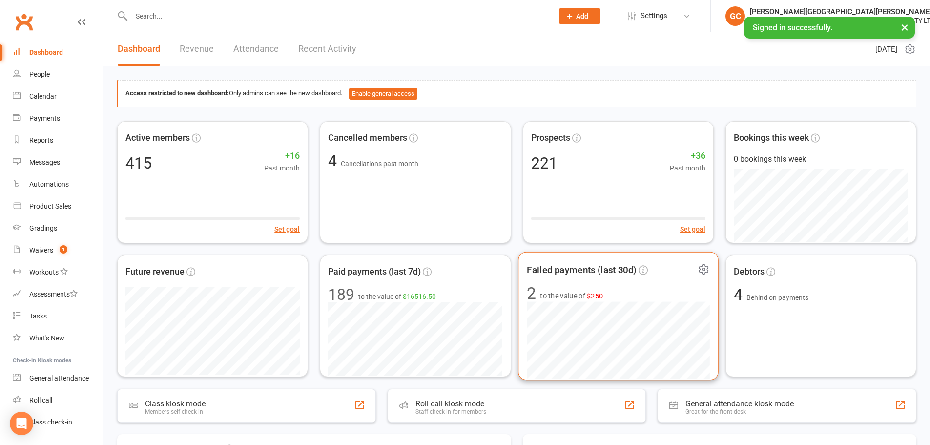
click at [578, 295] on span "to the value of $250" at bounding box center [571, 296] width 63 height 12
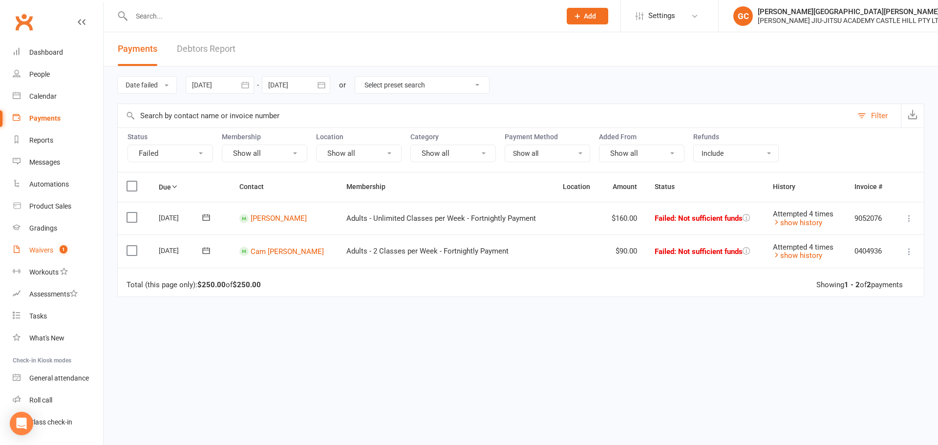
click at [40, 253] on div "Waivers" at bounding box center [41, 250] width 24 height 8
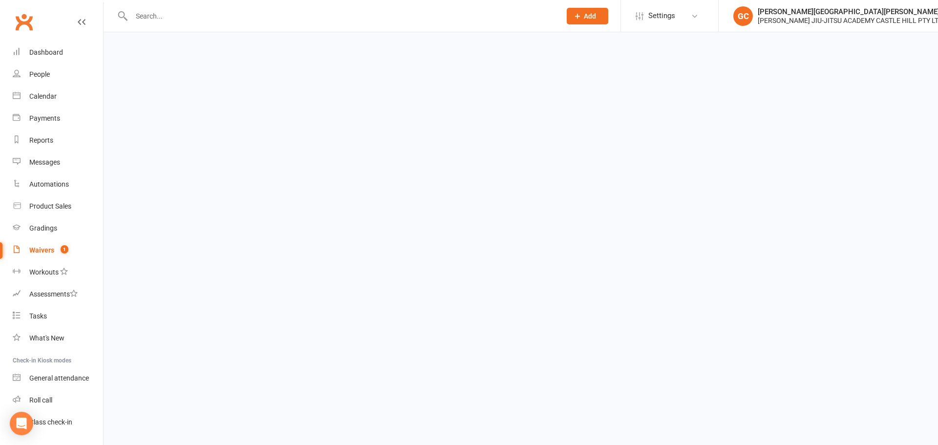
select select "100"
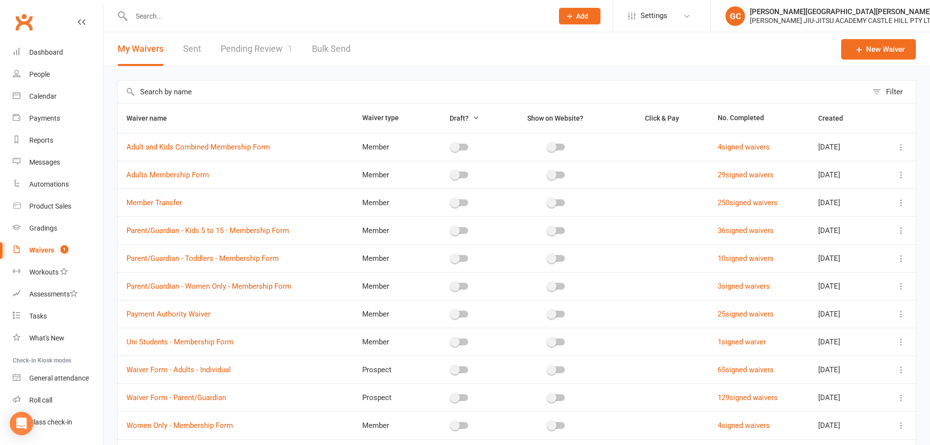
click at [265, 49] on link "Pending Review 1" at bounding box center [257, 49] width 72 height 34
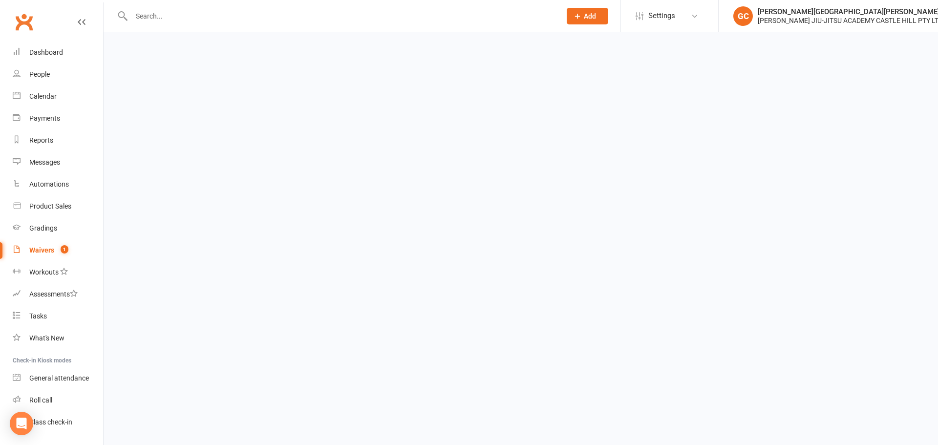
select select "100"
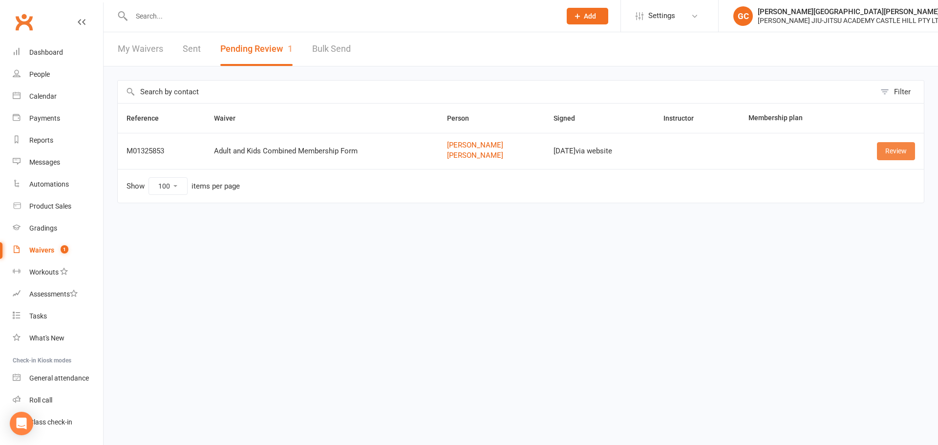
click at [905, 149] on link "Review" at bounding box center [896, 151] width 38 height 18
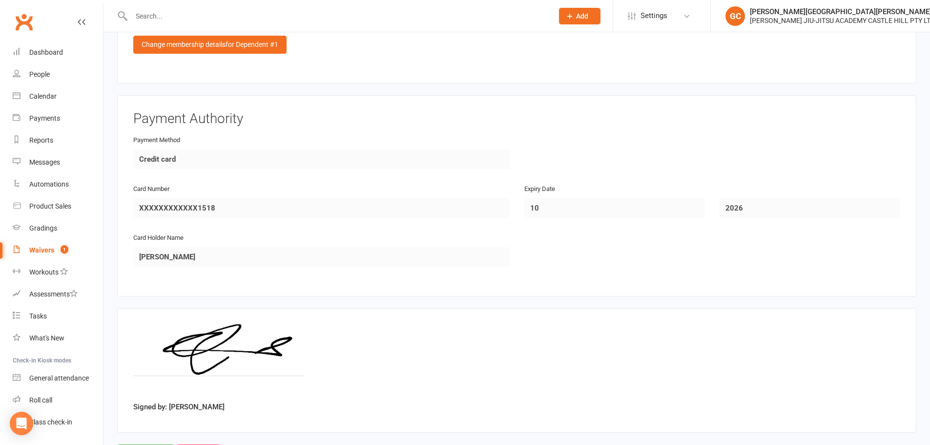
scroll to position [1063, 0]
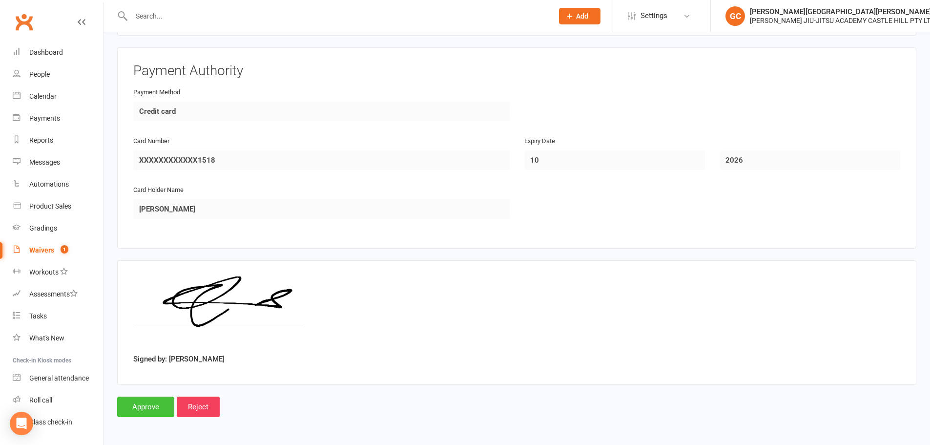
click at [154, 402] on input "Approve" at bounding box center [145, 407] width 57 height 21
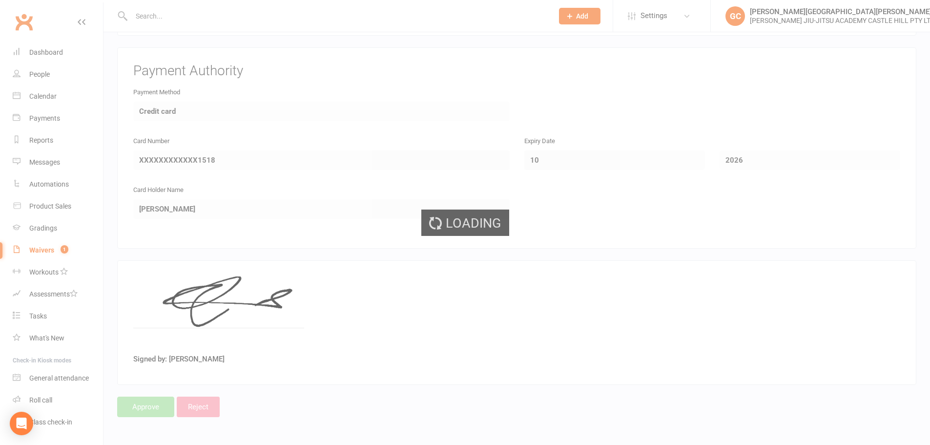
select select "100"
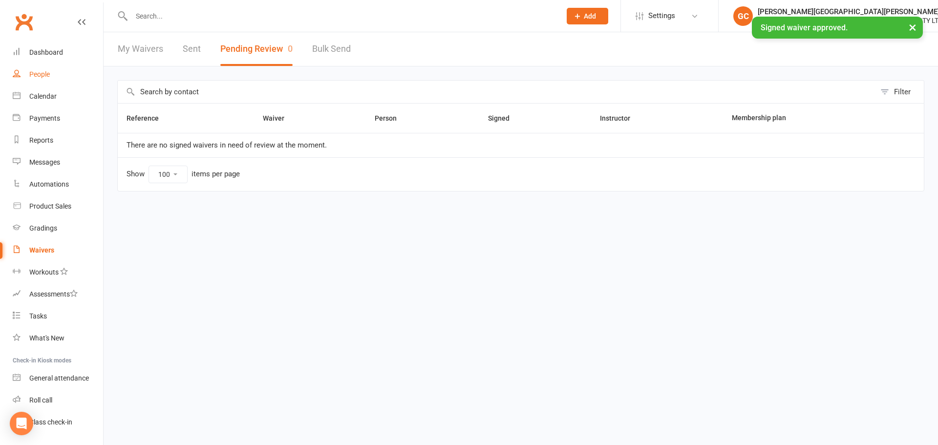
click at [39, 78] on div "People" at bounding box center [39, 74] width 21 height 8
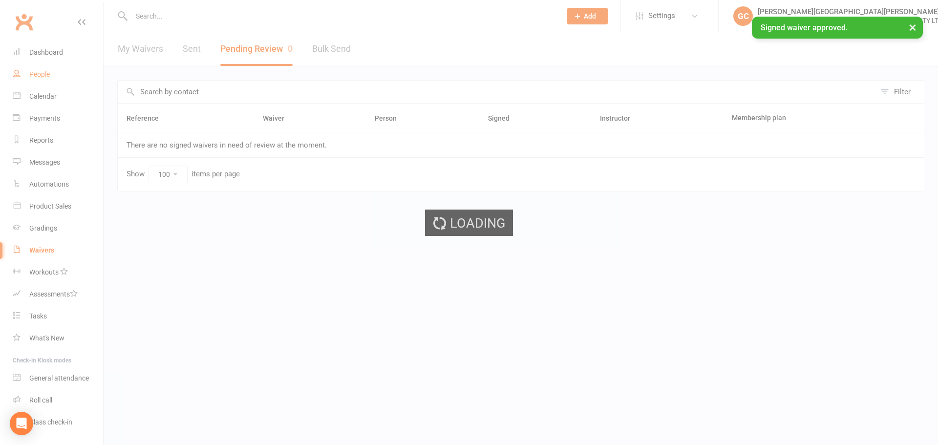
select select "100"
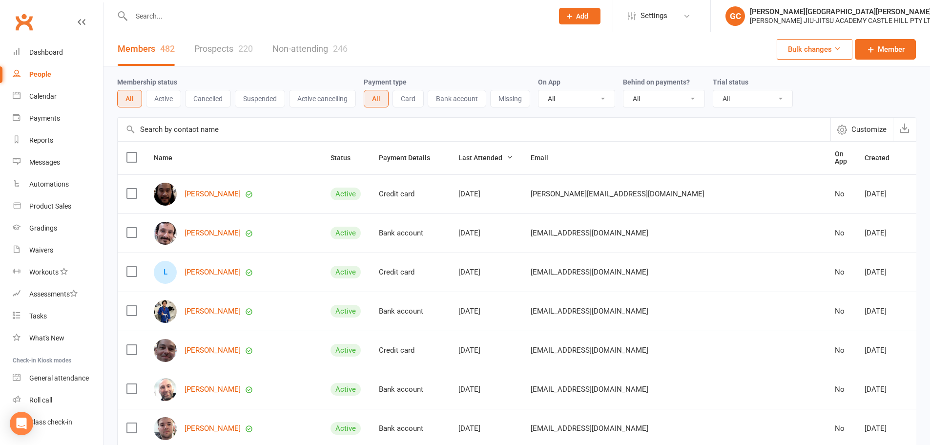
click at [207, 15] on input "text" at bounding box center [337, 16] width 418 height 14
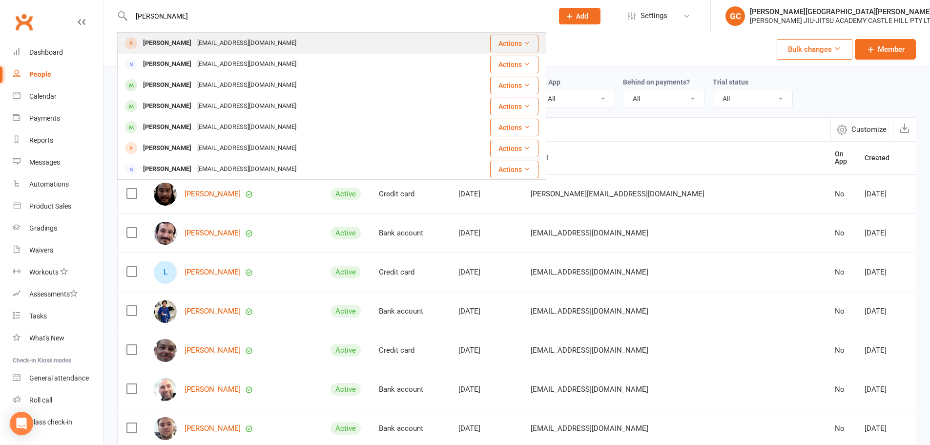
type input "[PERSON_NAME]"
click at [179, 42] on div "[PERSON_NAME]" at bounding box center [167, 43] width 54 height 14
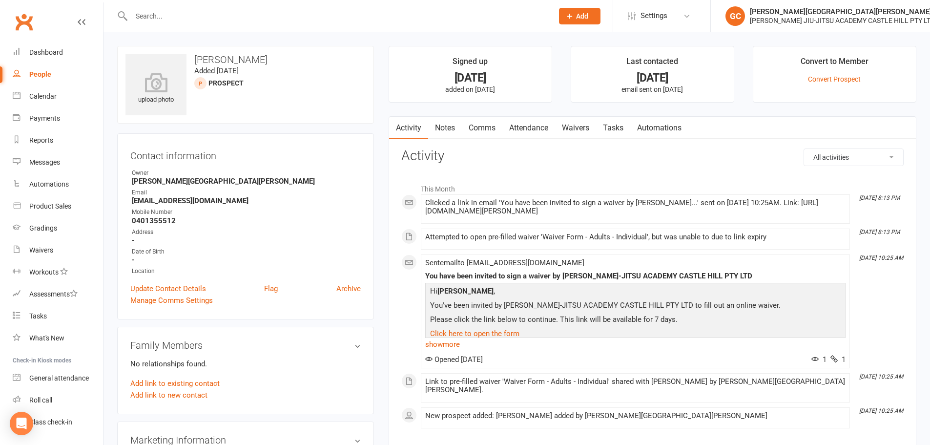
click at [575, 129] on link "Waivers" at bounding box center [575, 128] width 41 height 22
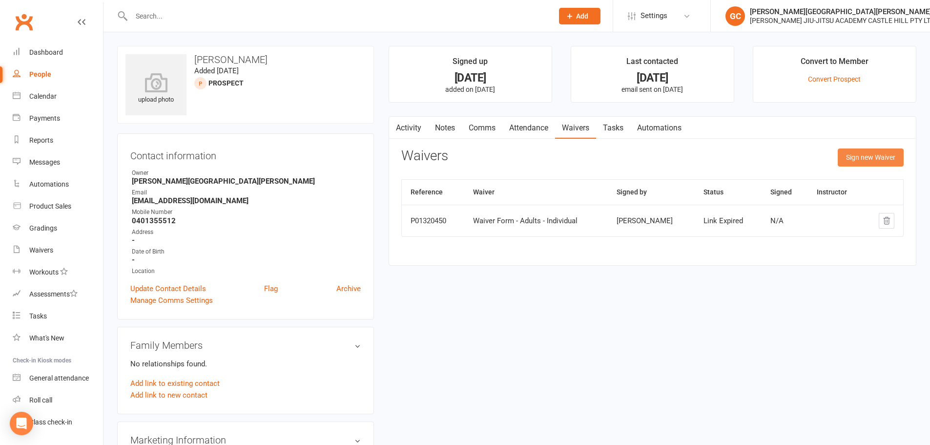
click at [885, 160] on button "Sign new Waiver" at bounding box center [871, 157] width 66 height 18
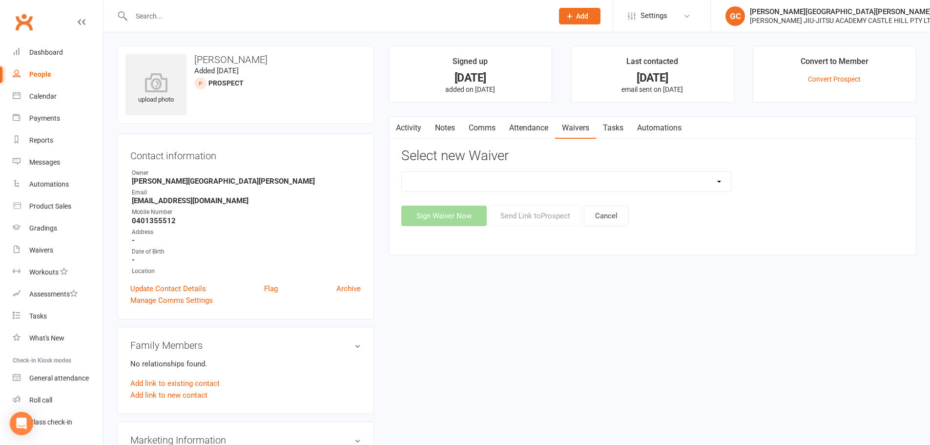
click at [530, 190] on select "Adult and Kids Combined Membership Form Adults Membership Form Member Transfer …" at bounding box center [566, 182] width 329 height 20
select select "13040"
click at [402, 172] on select "Adult and Kids Combined Membership Form Adults Membership Form Member Transfer …" at bounding box center [566, 182] width 329 height 20
click at [448, 215] on button "Sign Waiver Now" at bounding box center [443, 216] width 85 height 21
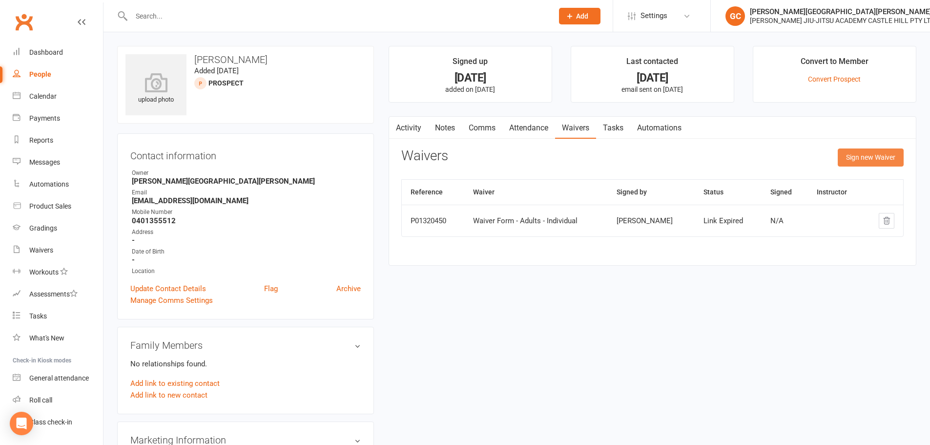
click at [870, 156] on button "Sign new Waiver" at bounding box center [871, 157] width 66 height 18
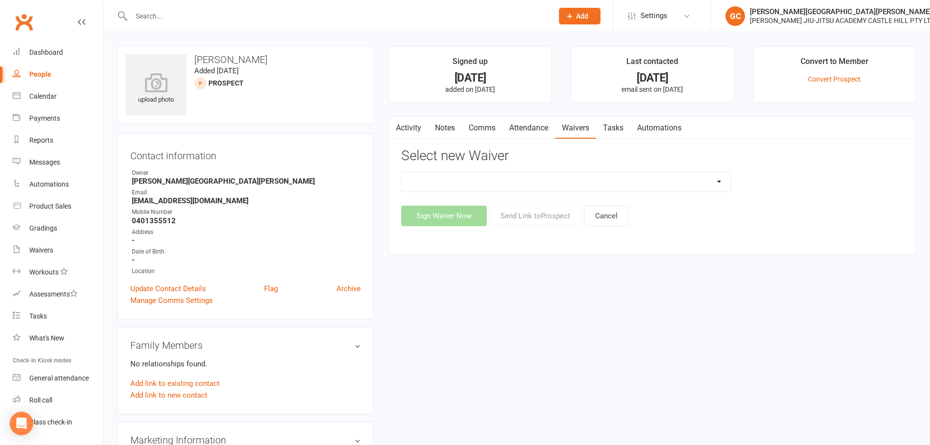
click at [514, 181] on select "Adult and Kids Combined Membership Form Adults Membership Form Member Transfer …" at bounding box center [566, 182] width 329 height 20
select select "13040"
click at [402, 172] on select "Adult and Kids Combined Membership Form Adults Membership Form Member Transfer …" at bounding box center [566, 182] width 329 height 20
click at [546, 214] on button "Send Link to [GEOGRAPHIC_DATA]" at bounding box center [535, 216] width 92 height 21
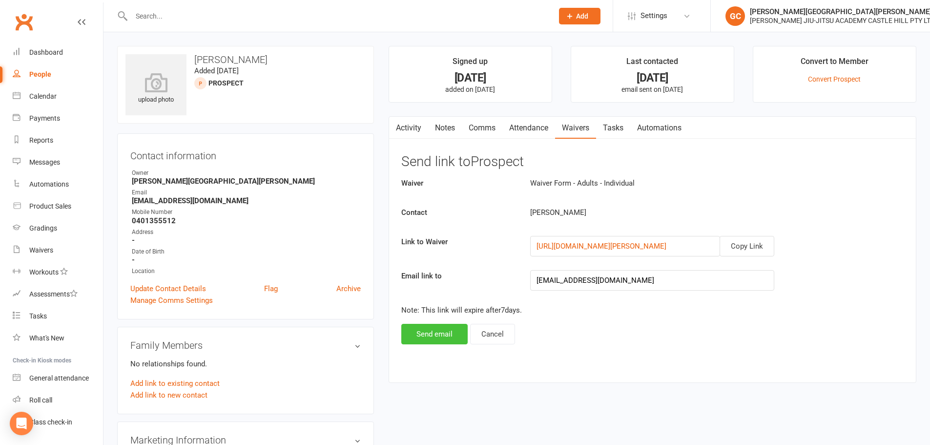
click at [448, 331] on button "Send email" at bounding box center [434, 334] width 66 height 21
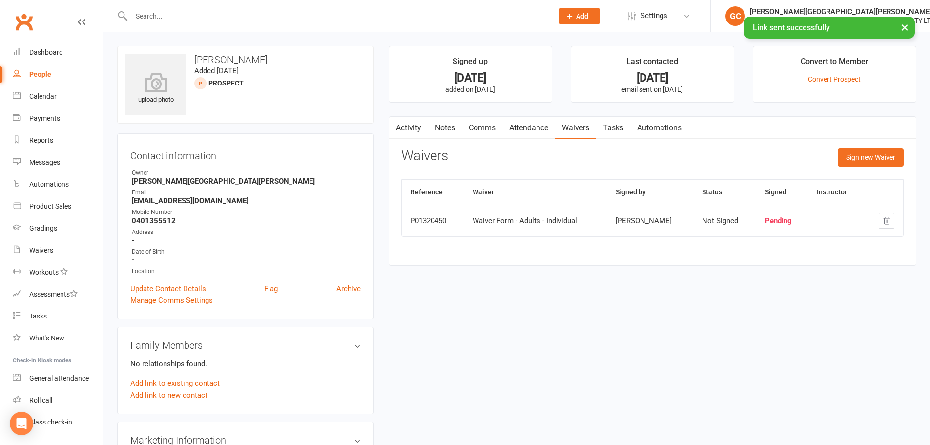
drag, startPoint x: 532, startPoint y: 313, endPoint x: 543, endPoint y: 286, distance: 29.4
click at [534, 303] on div "upload photo [PERSON_NAME] Added [DATE] prospect Contact information Owner [PER…" at bounding box center [517, 434] width 814 height 777
click at [908, 27] on button "×" at bounding box center [905, 27] width 18 height 21
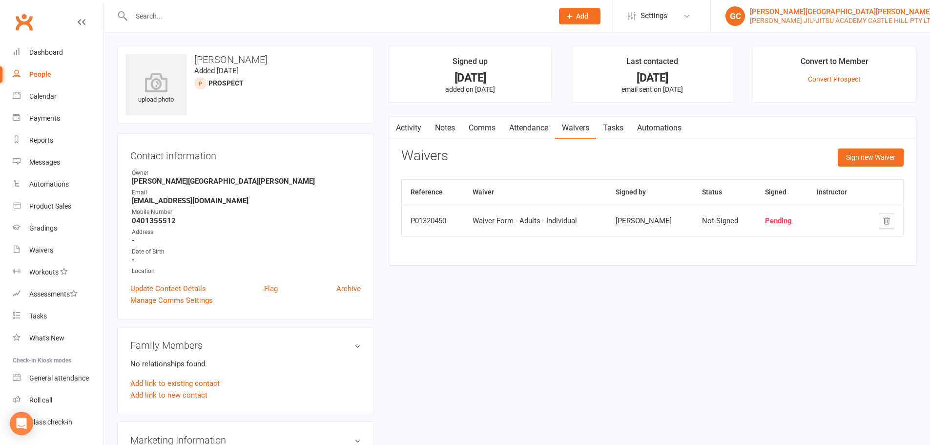
click at [787, 17] on div "[PERSON_NAME] JIU-JITSU ACADEMY CASTLE HILL PTY LTD" at bounding box center [842, 20] width 185 height 9
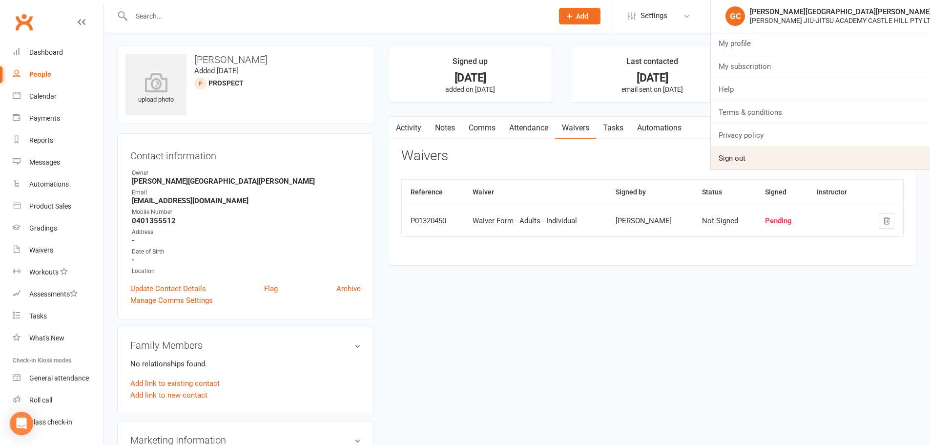
click at [742, 164] on link "Sign out" at bounding box center [820, 158] width 219 height 22
